Goal: Navigation & Orientation: Find specific page/section

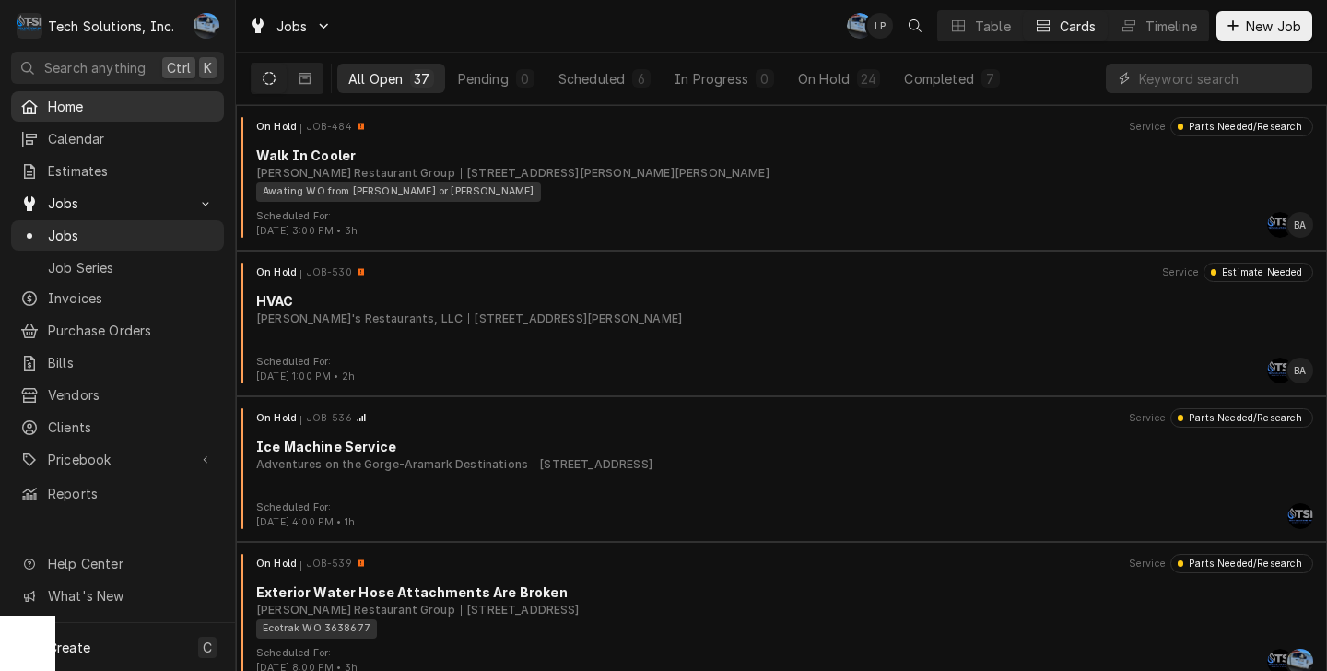
click at [120, 108] on span "Home" at bounding box center [131, 106] width 167 height 19
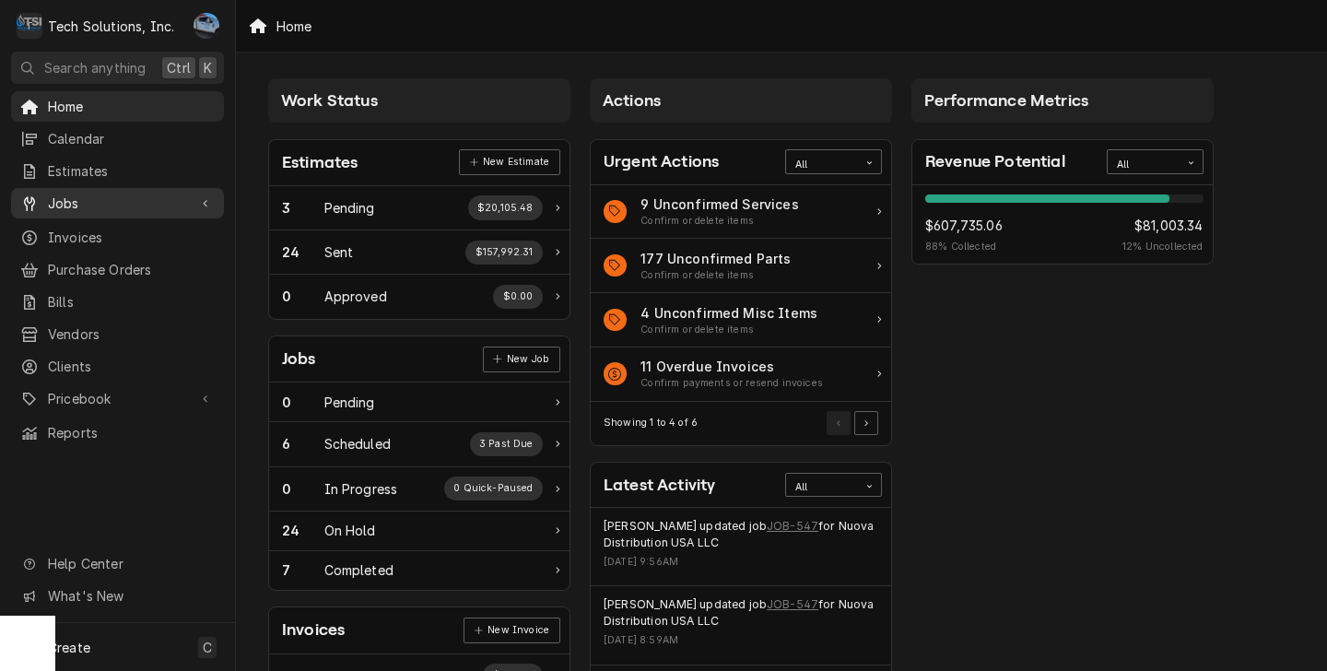
click at [101, 196] on span "Jobs" at bounding box center [117, 203] width 139 height 19
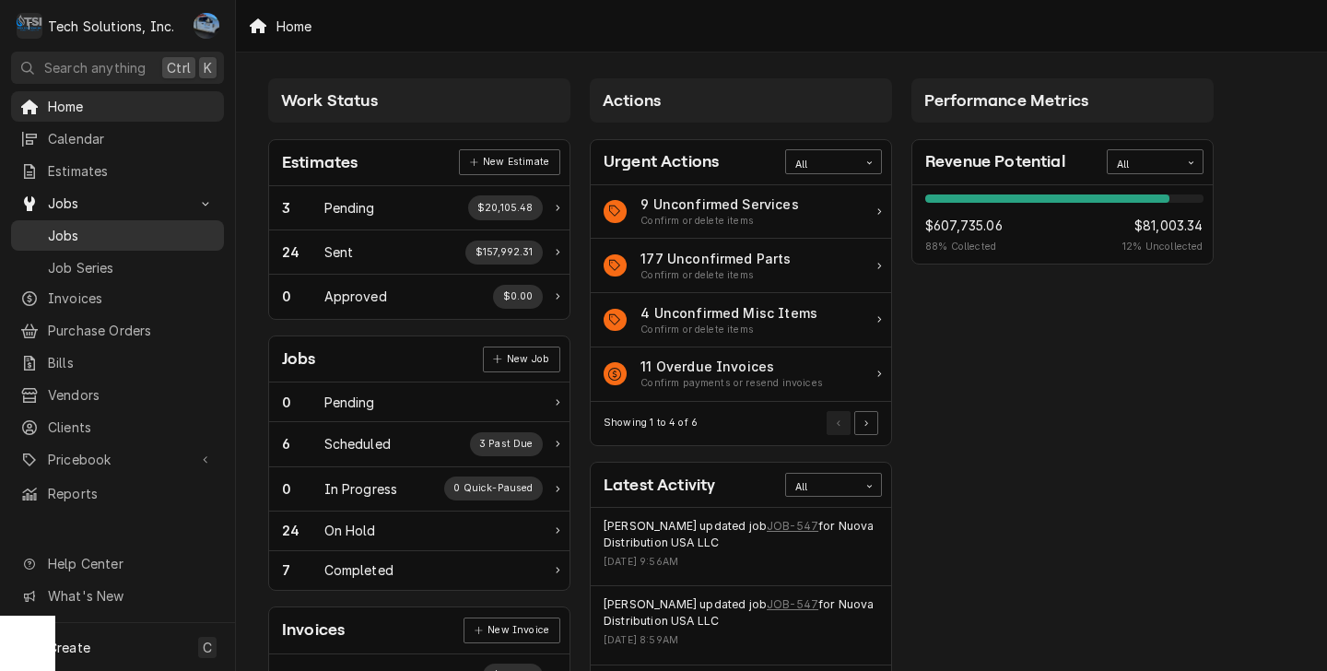
click at [118, 226] on span "Jobs" at bounding box center [131, 235] width 167 height 19
